Goal: Check status: Verify the current state of an ongoing process or item

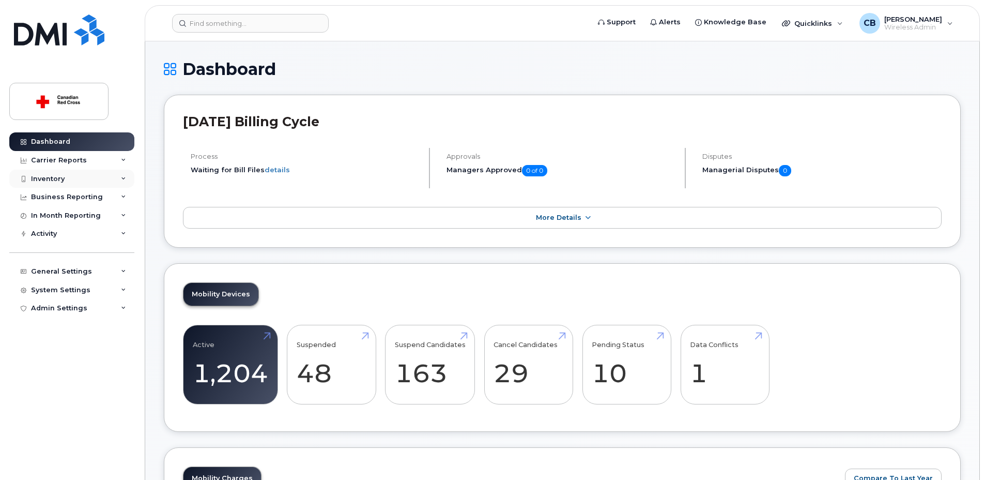
click at [51, 178] on div "Inventory" at bounding box center [48, 179] width 34 height 8
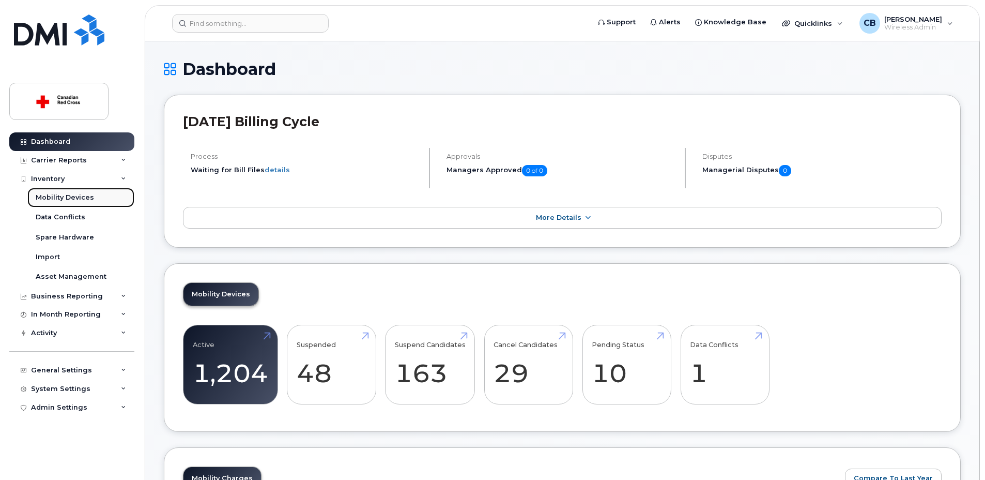
click at [78, 197] on div "Mobility Devices" at bounding box center [65, 197] width 58 height 9
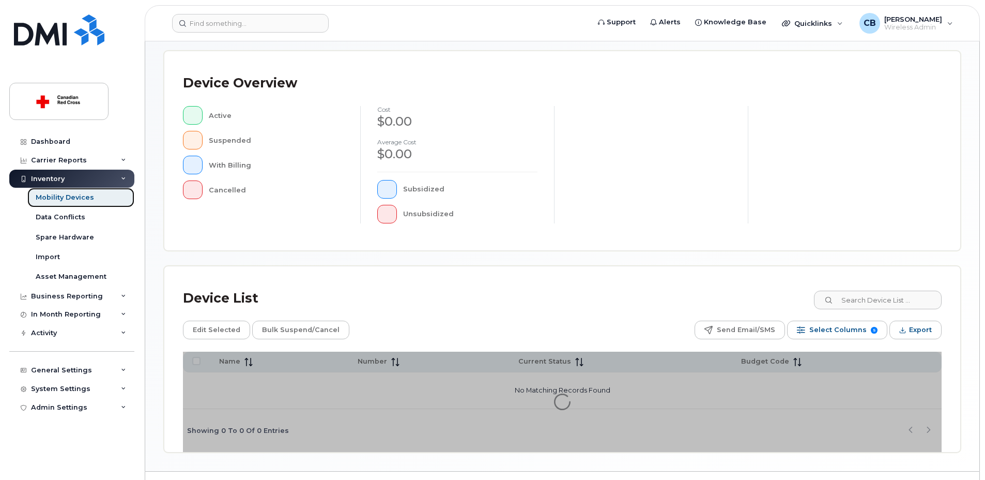
scroll to position [231, 0]
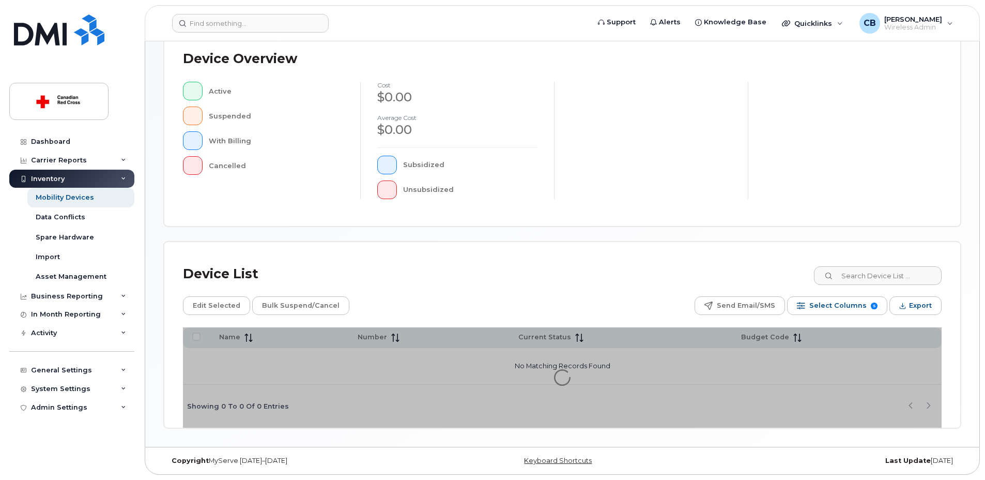
click at [882, 226] on div "Device Overview Active Suspended With Billing Cancelled cost $0.00 Average cost…" at bounding box center [562, 126] width 796 height 199
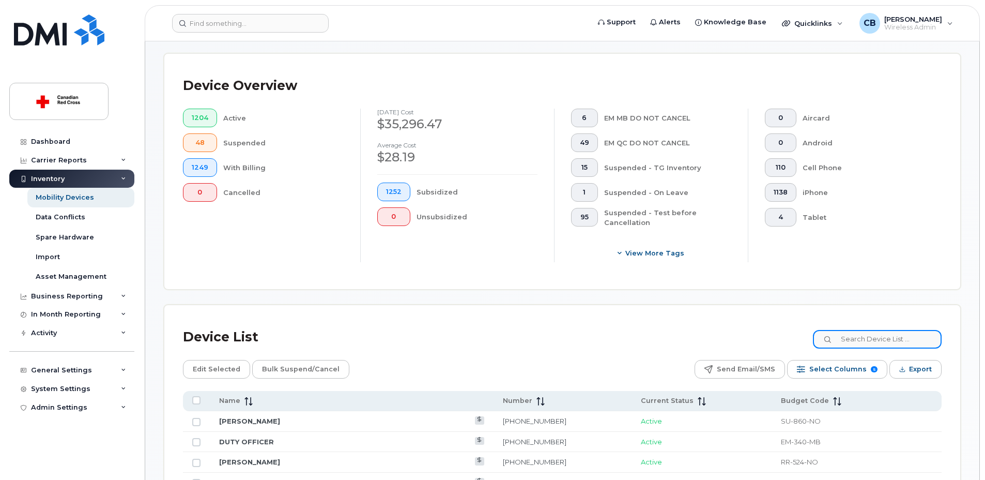
click at [896, 337] on input at bounding box center [877, 339] width 129 height 19
paste input "[PHONE_NUMBER]"
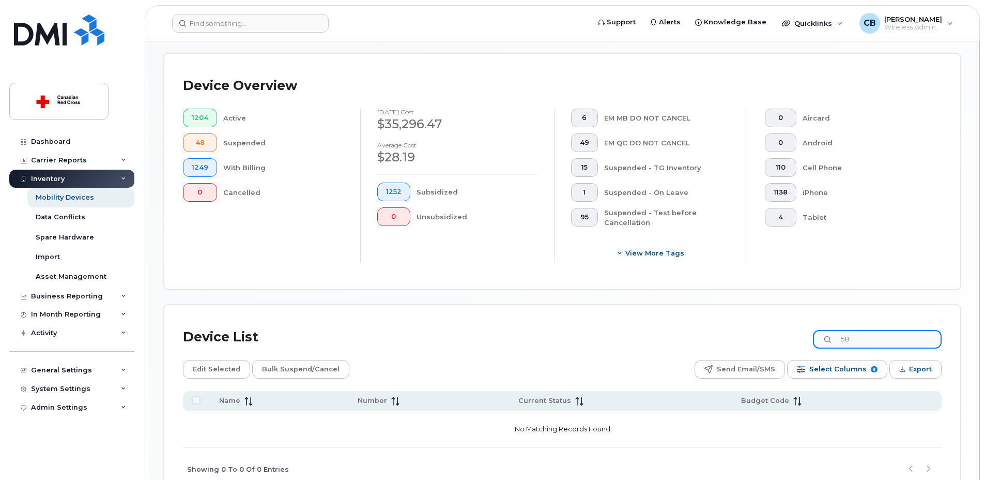
type input "5"
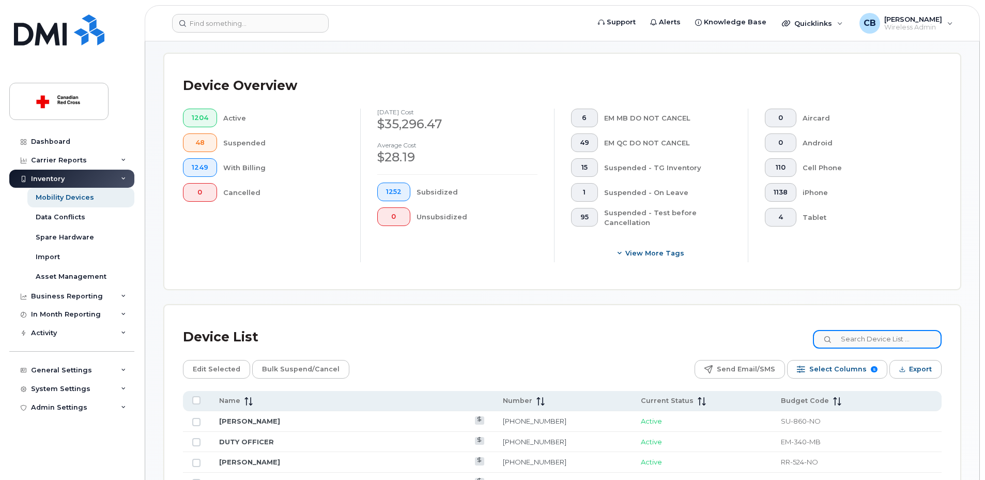
click at [910, 341] on input at bounding box center [877, 339] width 129 height 19
paste input "[PHONE_NUMBER]"
type input "[PHONE_NUMBER]"
